Goal: Information Seeking & Learning: Stay updated

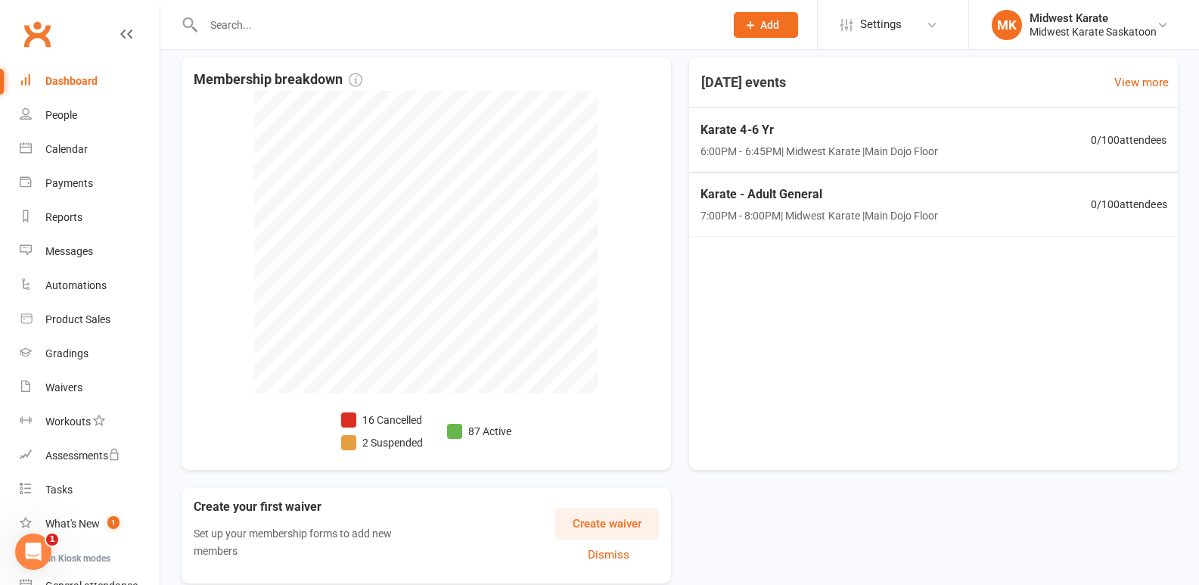
scroll to position [405, 0]
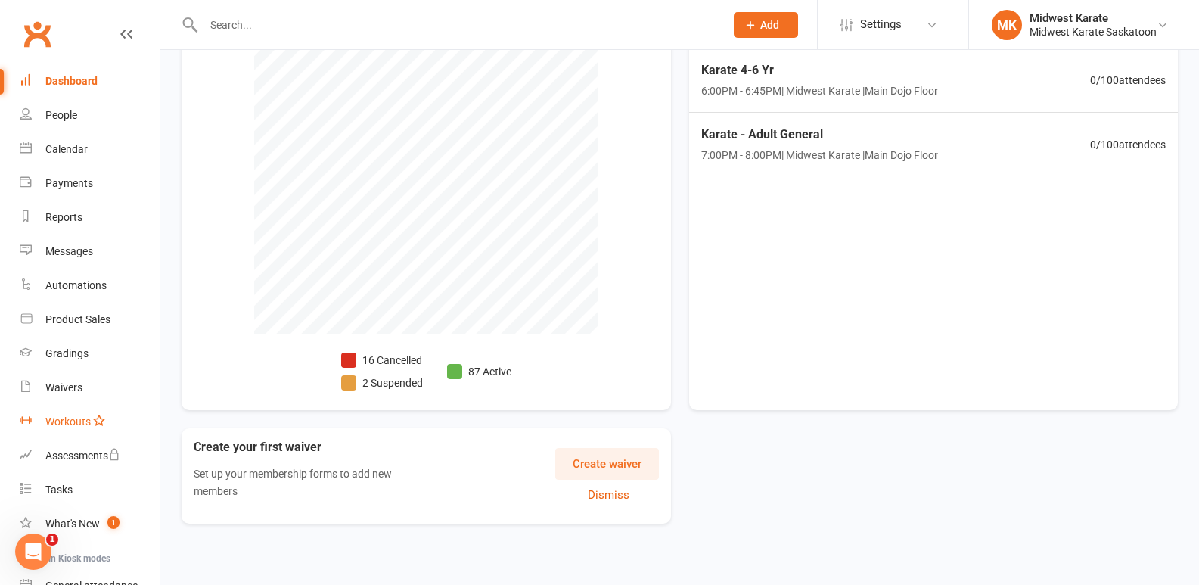
click at [55, 428] on link "Workouts" at bounding box center [90, 422] width 140 height 34
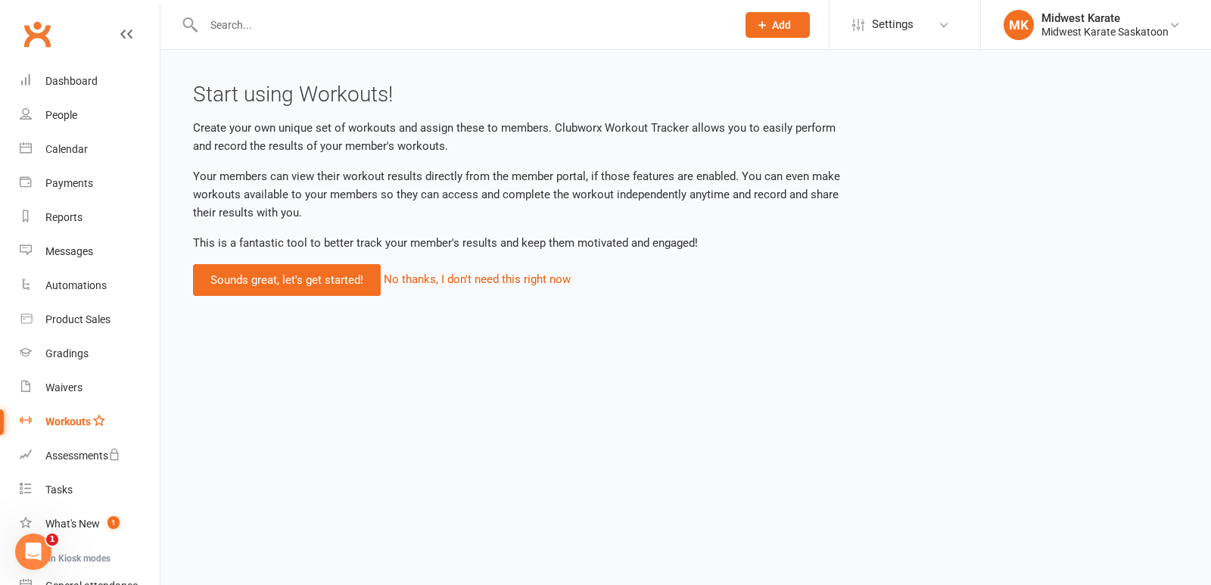
drag, startPoint x: 638, startPoint y: 123, endPoint x: 695, endPoint y: 123, distance: 57.5
click at [679, 123] on p "Create your own unique set of workouts and assign these to members. Clubworx Wo…" at bounding box center [517, 137] width 649 height 36
click at [695, 123] on p "Create your own unique set of workouts and assign these to members. Clubworx Wo…" at bounding box center [517, 137] width 649 height 36
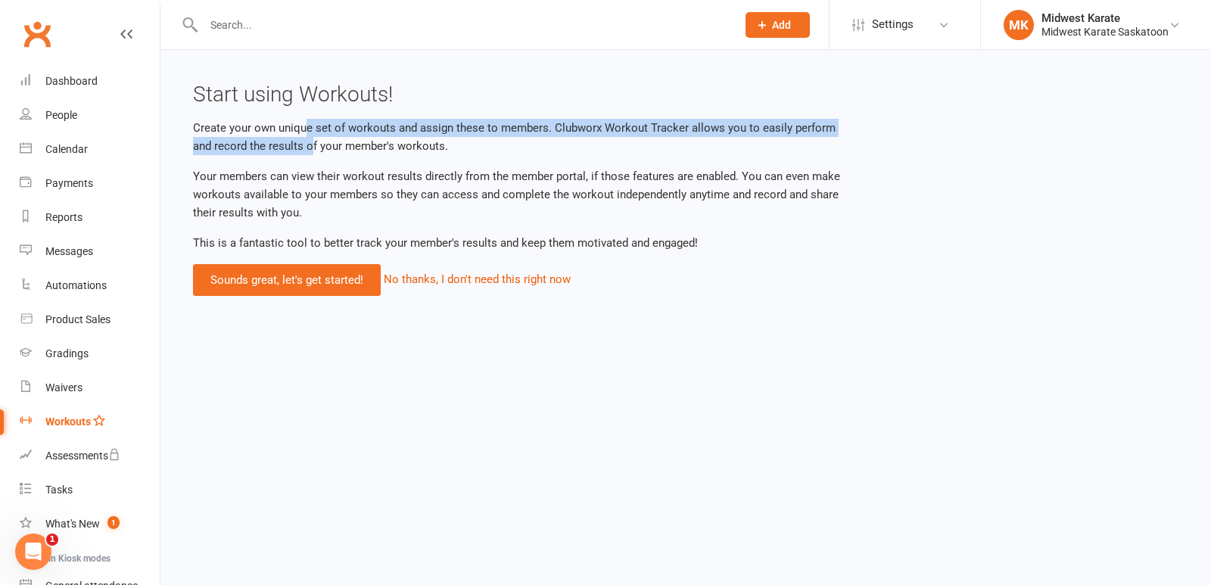
drag, startPoint x: 303, startPoint y: 132, endPoint x: 316, endPoint y: 156, distance: 27.1
click at [316, 156] on div "Start using Workouts! Create your own unique set of workouts and assign these t…" at bounding box center [518, 189] width 672 height 213
click at [92, 520] on div "What's New" at bounding box center [72, 524] width 54 height 12
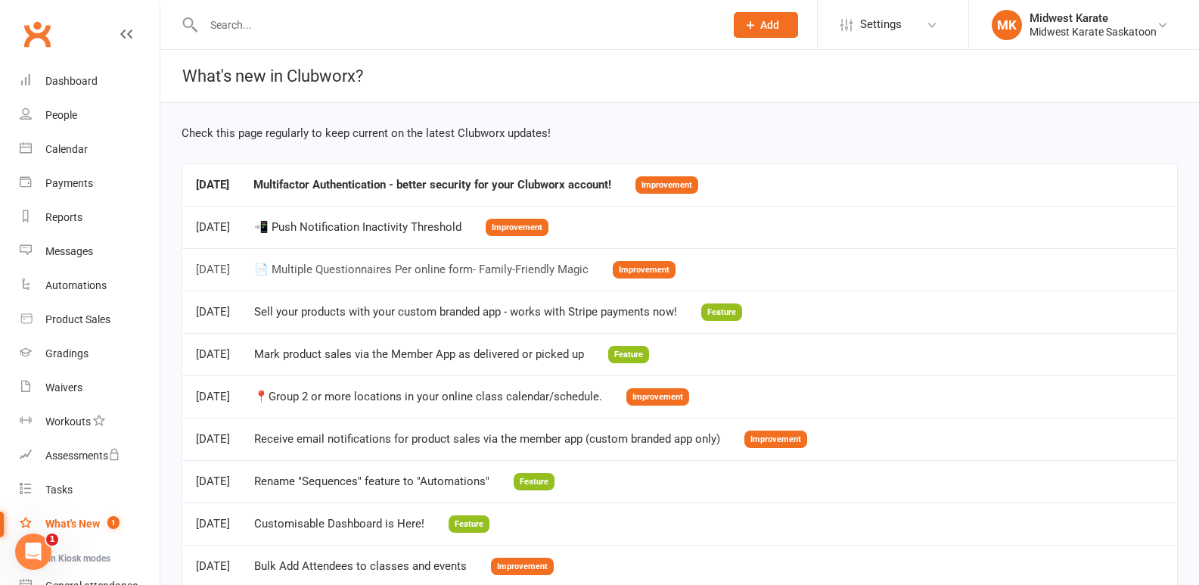
click at [552, 266] on div "📄 Multiple Questionnaires Per online form- Family-Friendly Magic" at bounding box center [421, 269] width 334 height 13
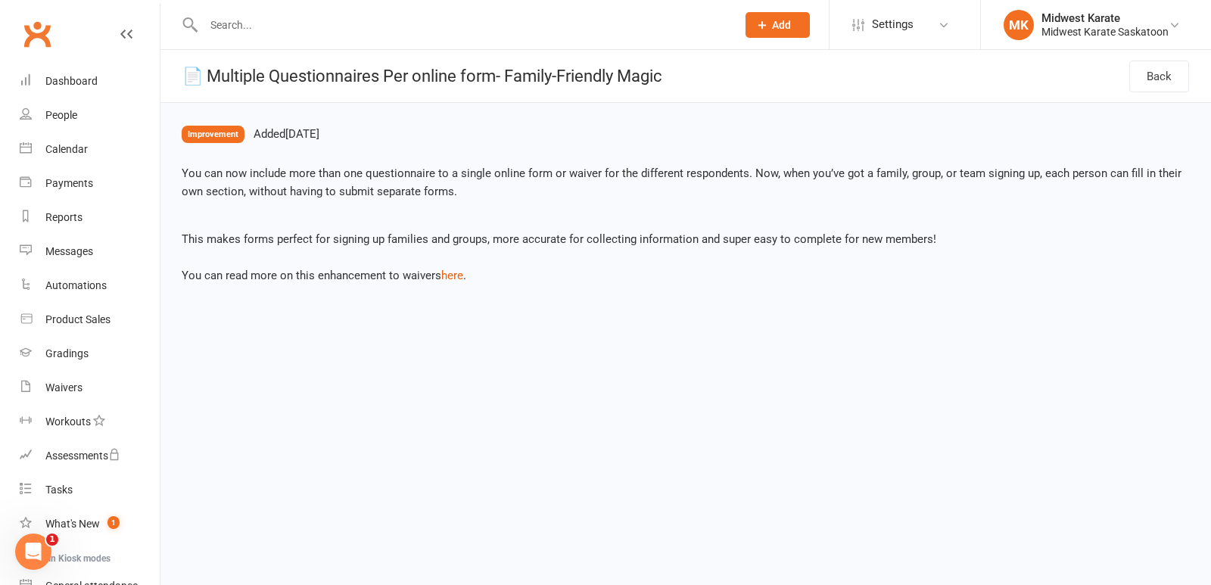
click at [290, 275] on p "This makes forms perfect for signing up families and groups, more accurate for …" at bounding box center [686, 257] width 1008 height 54
click at [528, 191] on p "You can now include more than one questionnaire to a single online form or waiv…" at bounding box center [686, 182] width 1008 height 36
click at [446, 275] on link "here" at bounding box center [452, 276] width 22 height 14
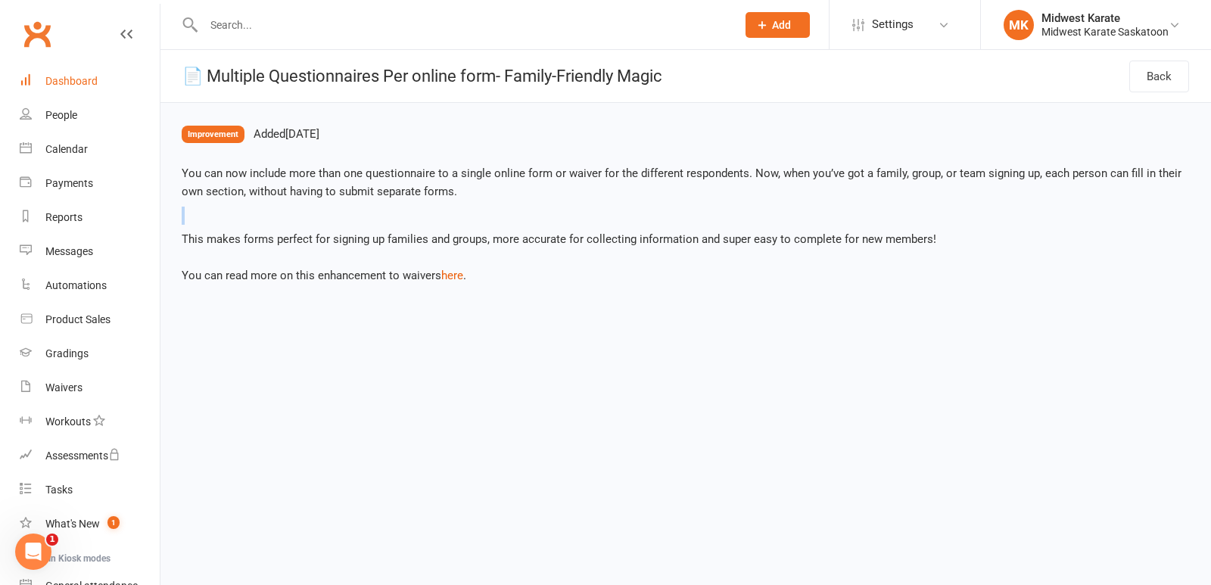
click at [78, 82] on div "Dashboard" at bounding box center [71, 81] width 52 height 12
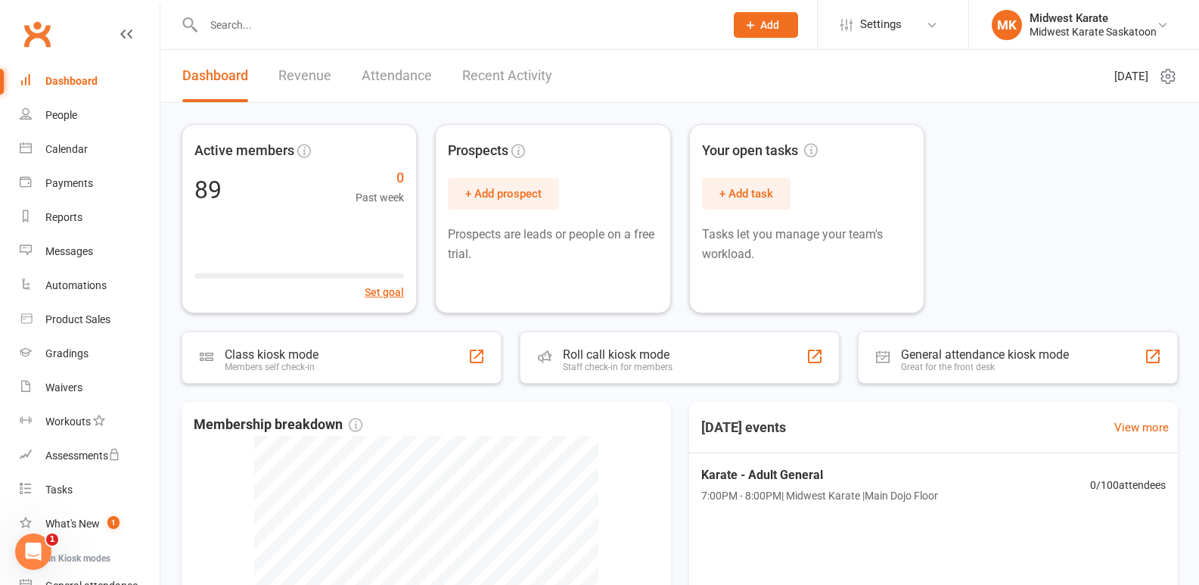
click at [1021, 269] on div "Active members 89 0 Past week Set goal Prospects + Add prospect Prospects are l…" at bounding box center [680, 218] width 997 height 189
click at [1007, 191] on div "Active members 89 0 Past week Set goal Prospects + Add prospect Prospects are l…" at bounding box center [680, 218] width 997 height 189
click at [734, 89] on header "Dashboard Revenue Attendance Recent Activity [DATE]" at bounding box center [679, 76] width 1039 height 53
click at [1026, 192] on div "Active members 89 0 Past week Set goal Prospects + Add prospect Prospects are l…" at bounding box center [680, 218] width 997 height 189
click at [1072, 131] on div "Active members 89 0 Past week Set goal Prospects + Add prospect Prospects are l…" at bounding box center [680, 218] width 997 height 189
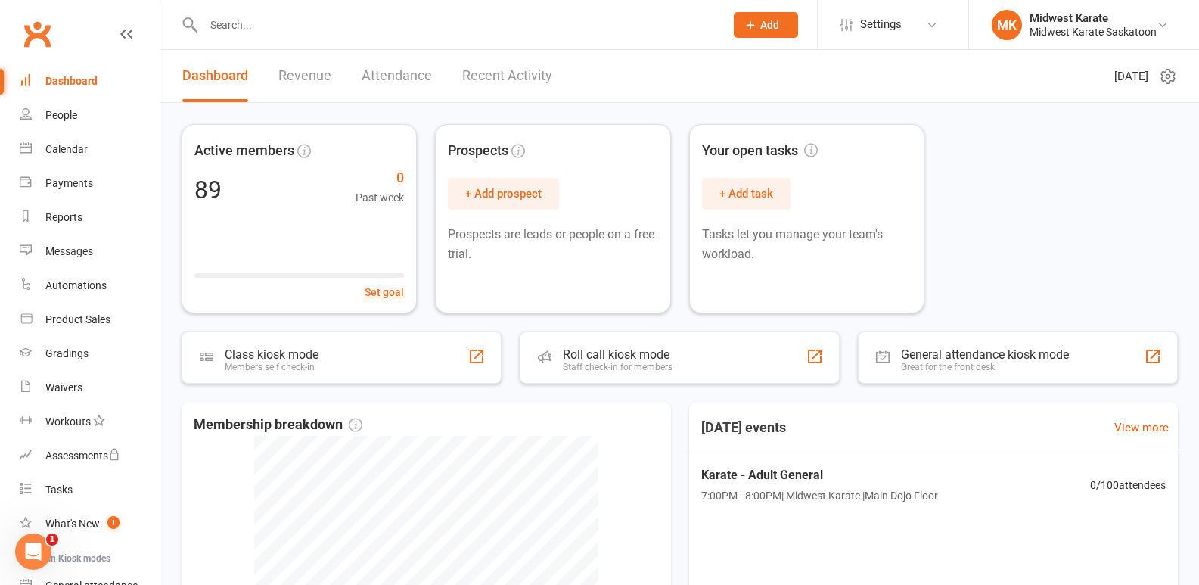
click at [233, 69] on link "Dashboard" at bounding box center [215, 76] width 66 height 52
click at [278, 74] on link "Revenue" at bounding box center [304, 76] width 53 height 52
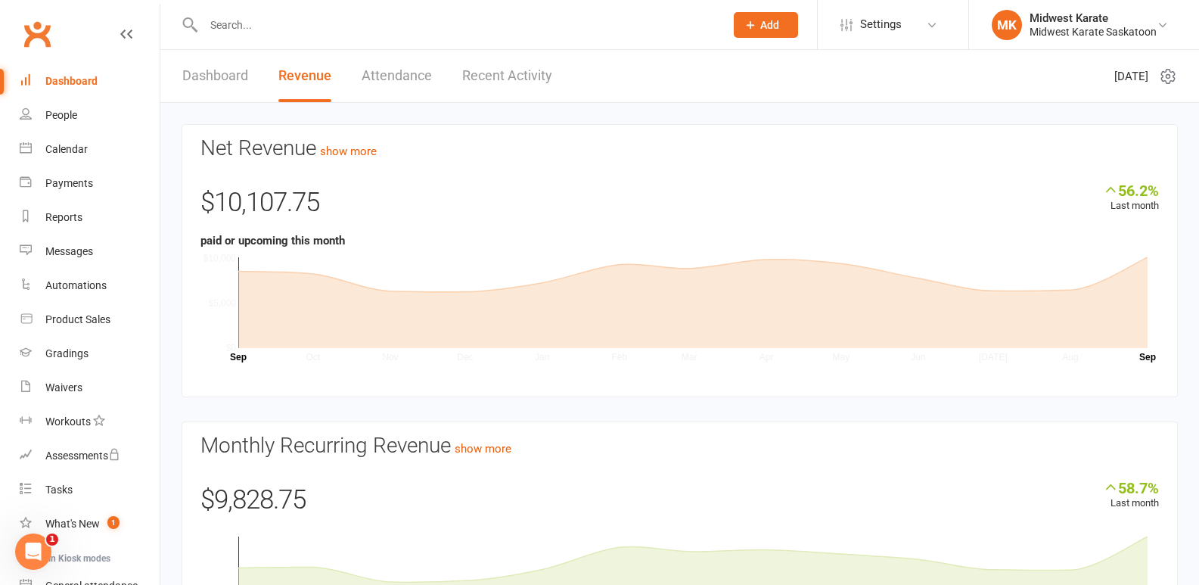
click at [223, 75] on link "Dashboard" at bounding box center [215, 76] width 66 height 52
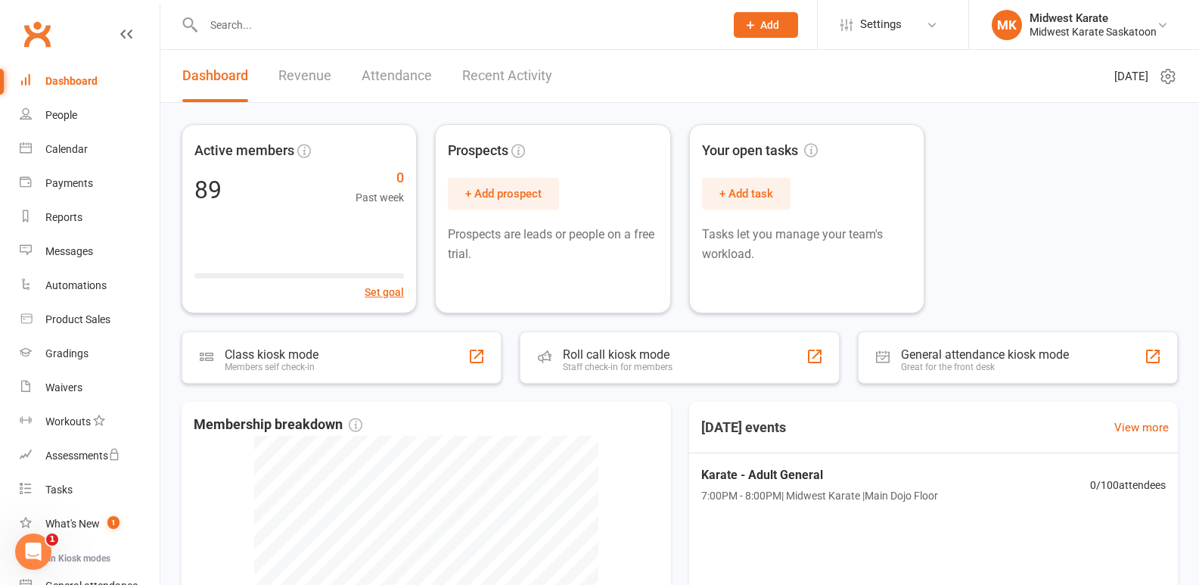
click at [741, 73] on header "Dashboard Revenue Attendance Recent Activity [DATE]" at bounding box center [679, 76] width 1039 height 53
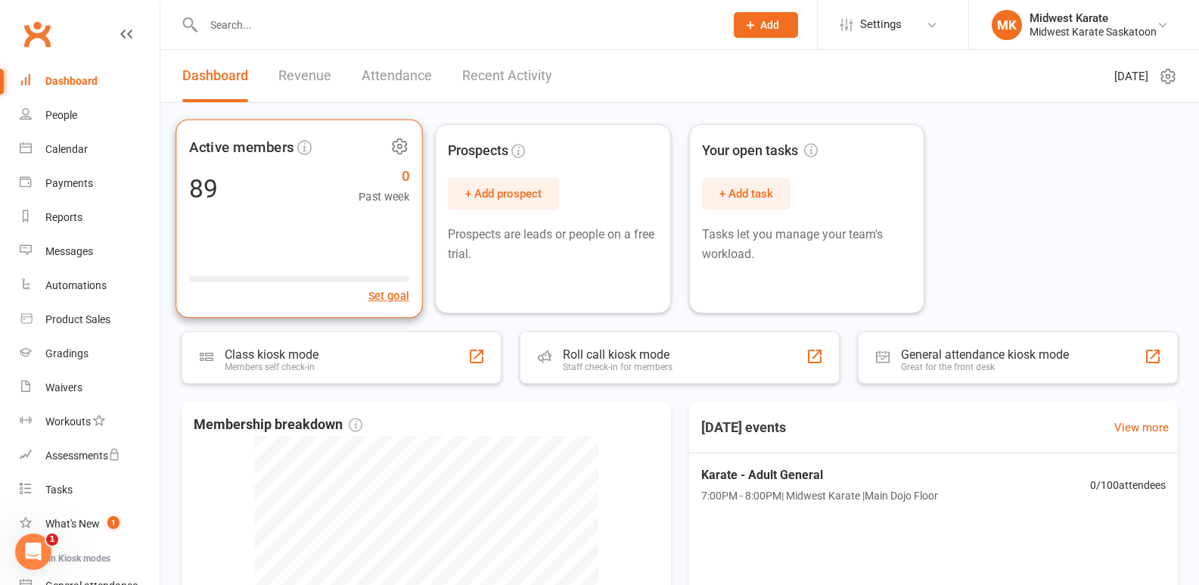
click at [300, 145] on icon at bounding box center [304, 147] width 14 height 14
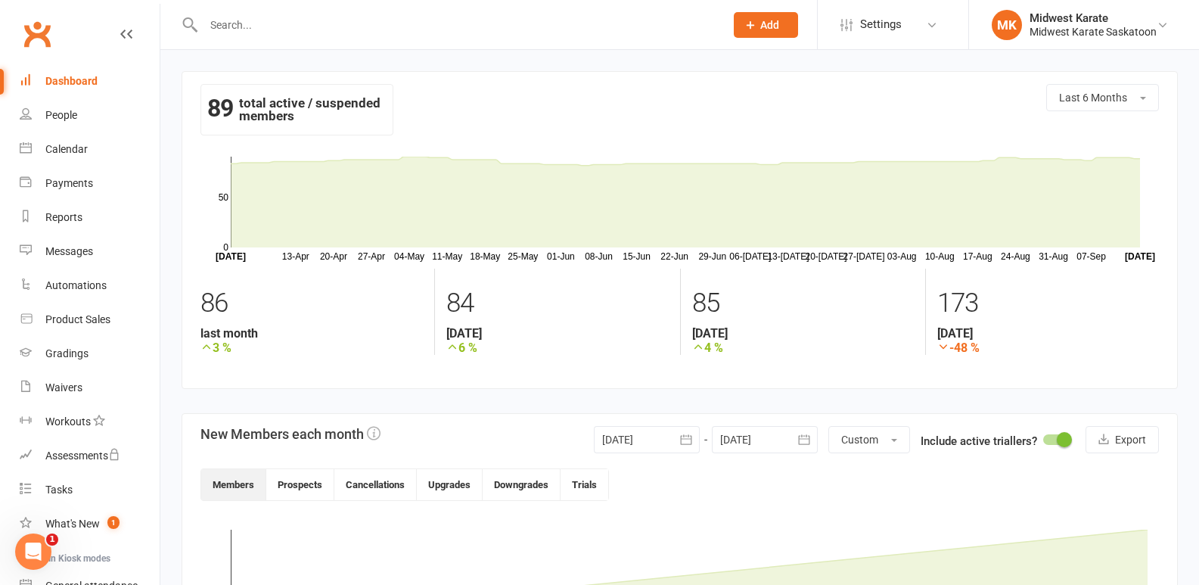
click at [45, 79] on div "Dashboard" at bounding box center [71, 81] width 52 height 12
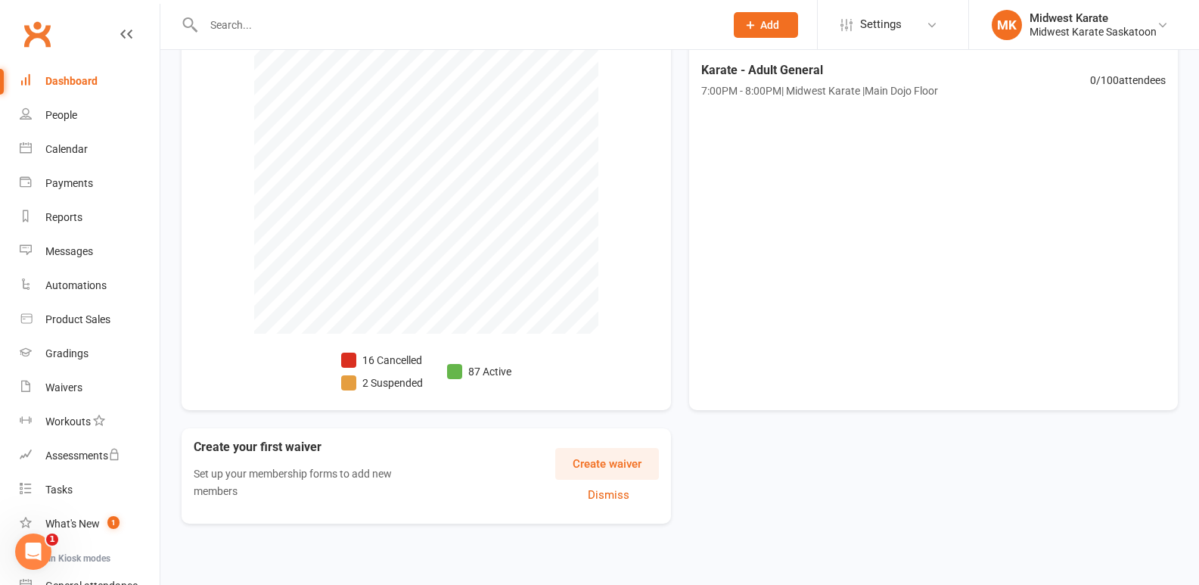
scroll to position [329, 0]
